Goal: Information Seeking & Learning: Compare options

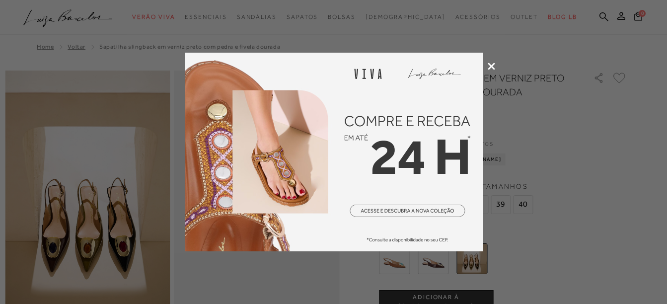
click at [488, 65] on icon at bounding box center [491, 66] width 7 height 7
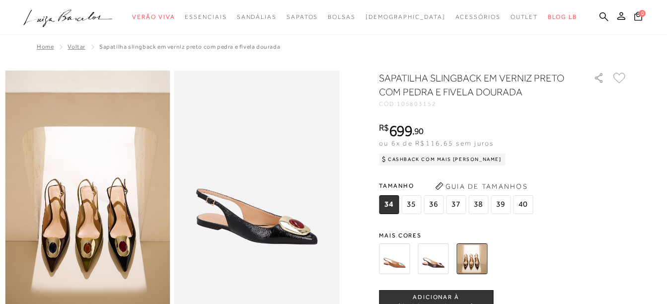
click at [477, 262] on img at bounding box center [472, 258] width 31 height 31
click at [403, 264] on img at bounding box center [394, 258] width 31 height 31
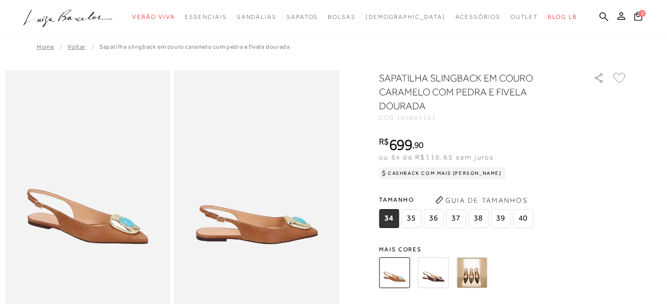
click at [445, 275] on img at bounding box center [433, 272] width 31 height 31
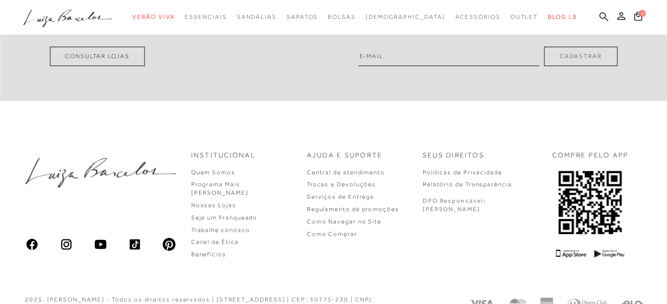
scroll to position [913, 0]
